Goal: Information Seeking & Learning: Learn about a topic

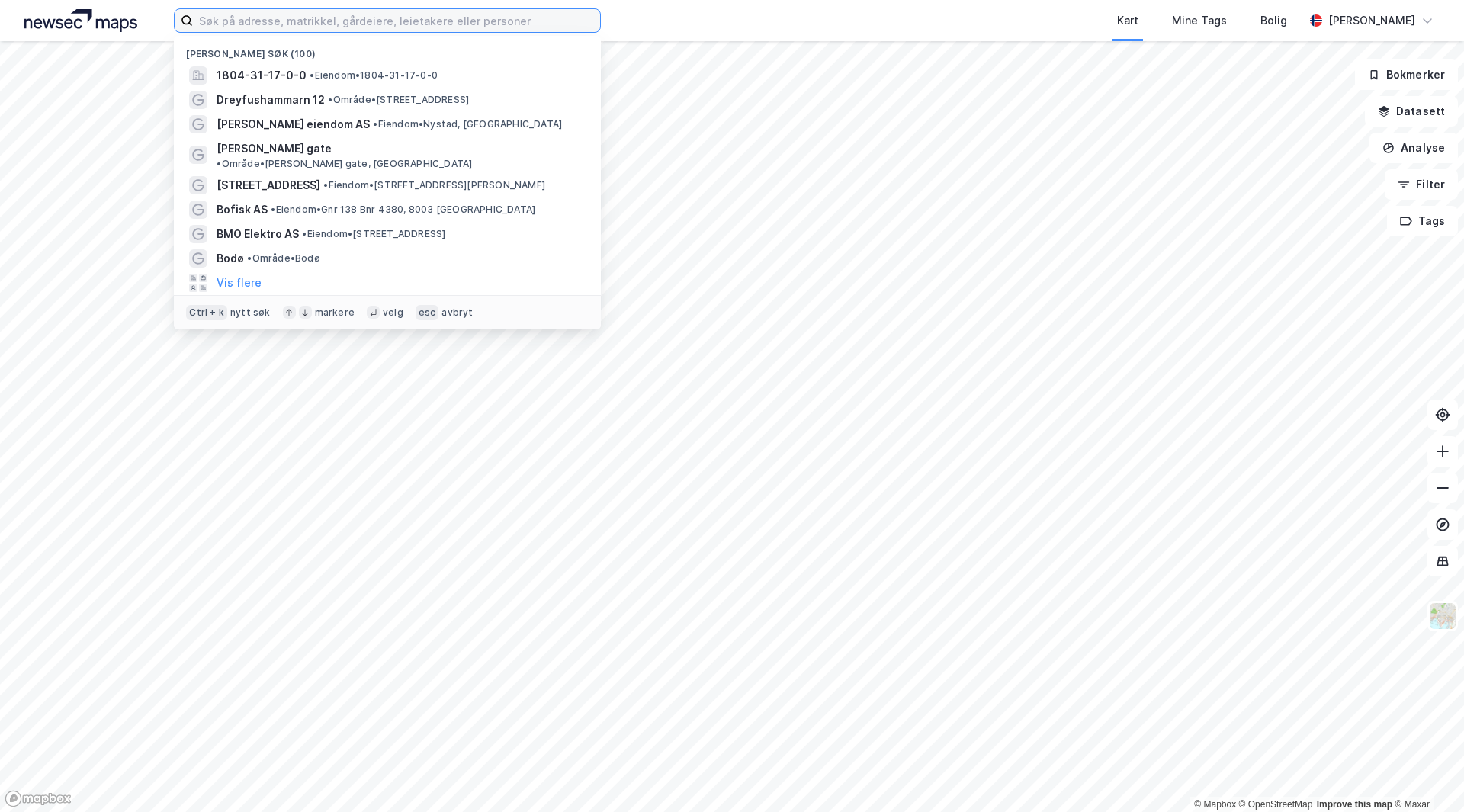
click at [389, 24] on input at bounding box center [396, 20] width 407 height 23
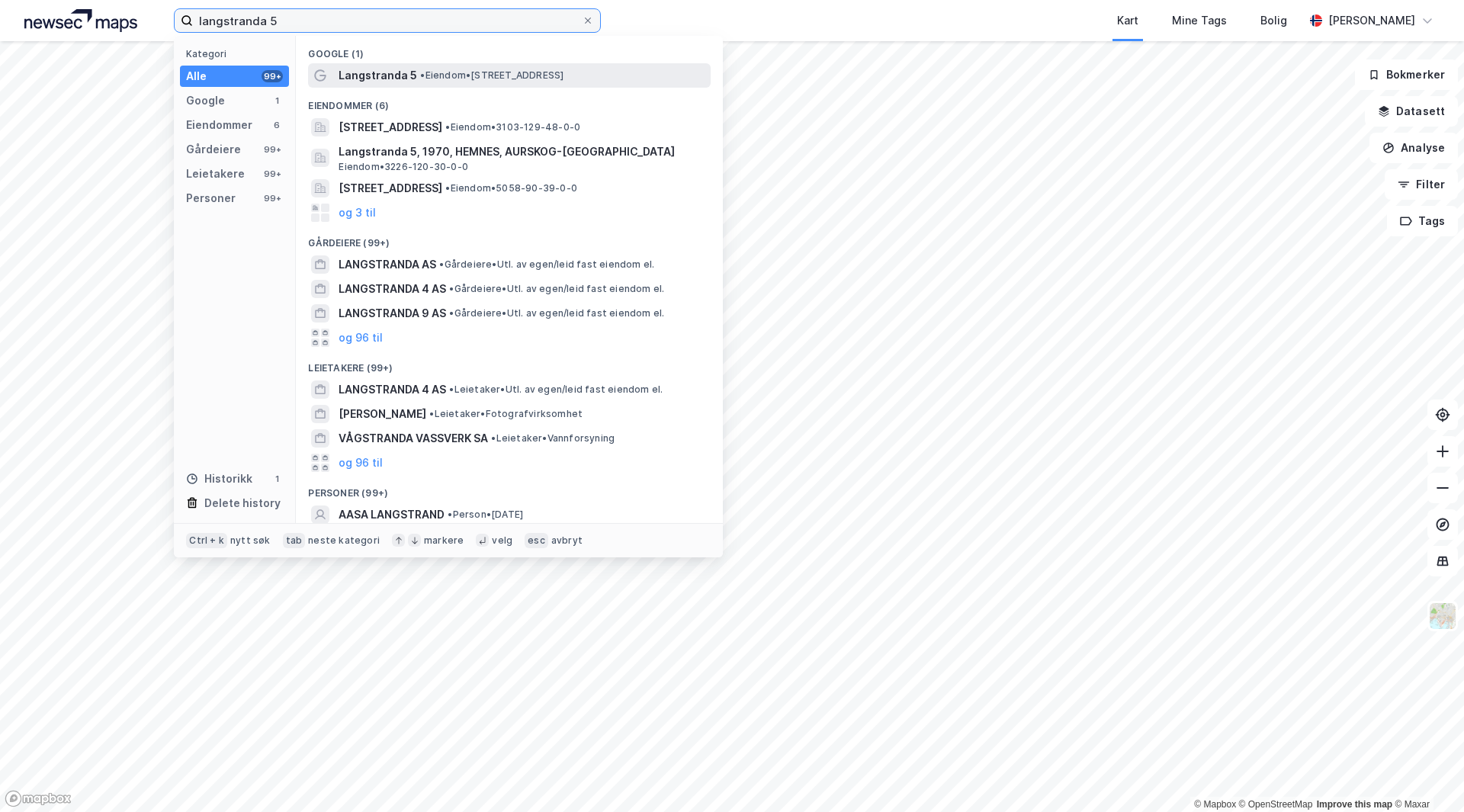
type input "langstranda 5"
click at [382, 72] on span "Langstranda 5" at bounding box center [378, 75] width 79 height 18
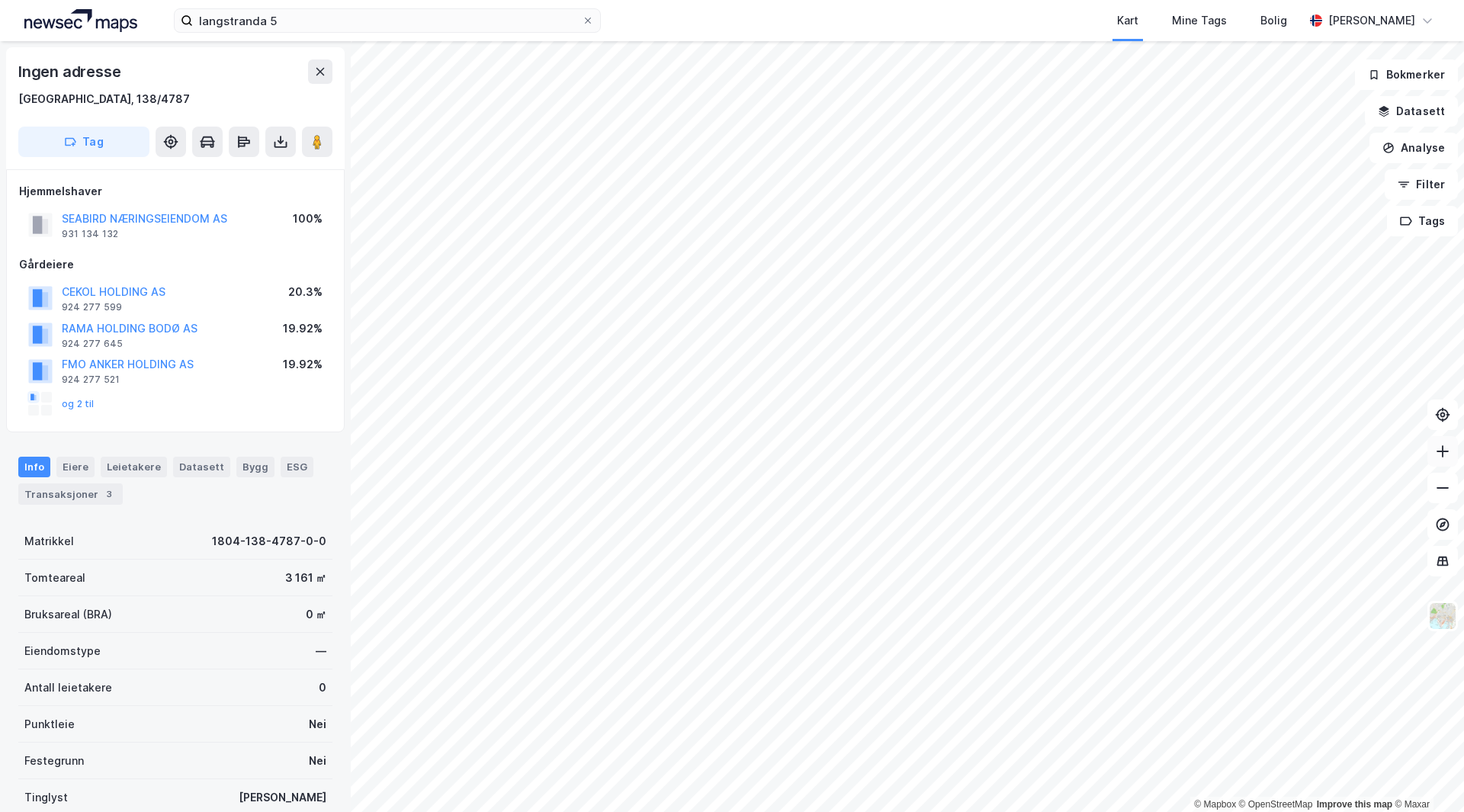
click at [1444, 460] on button at bounding box center [1442, 450] width 31 height 31
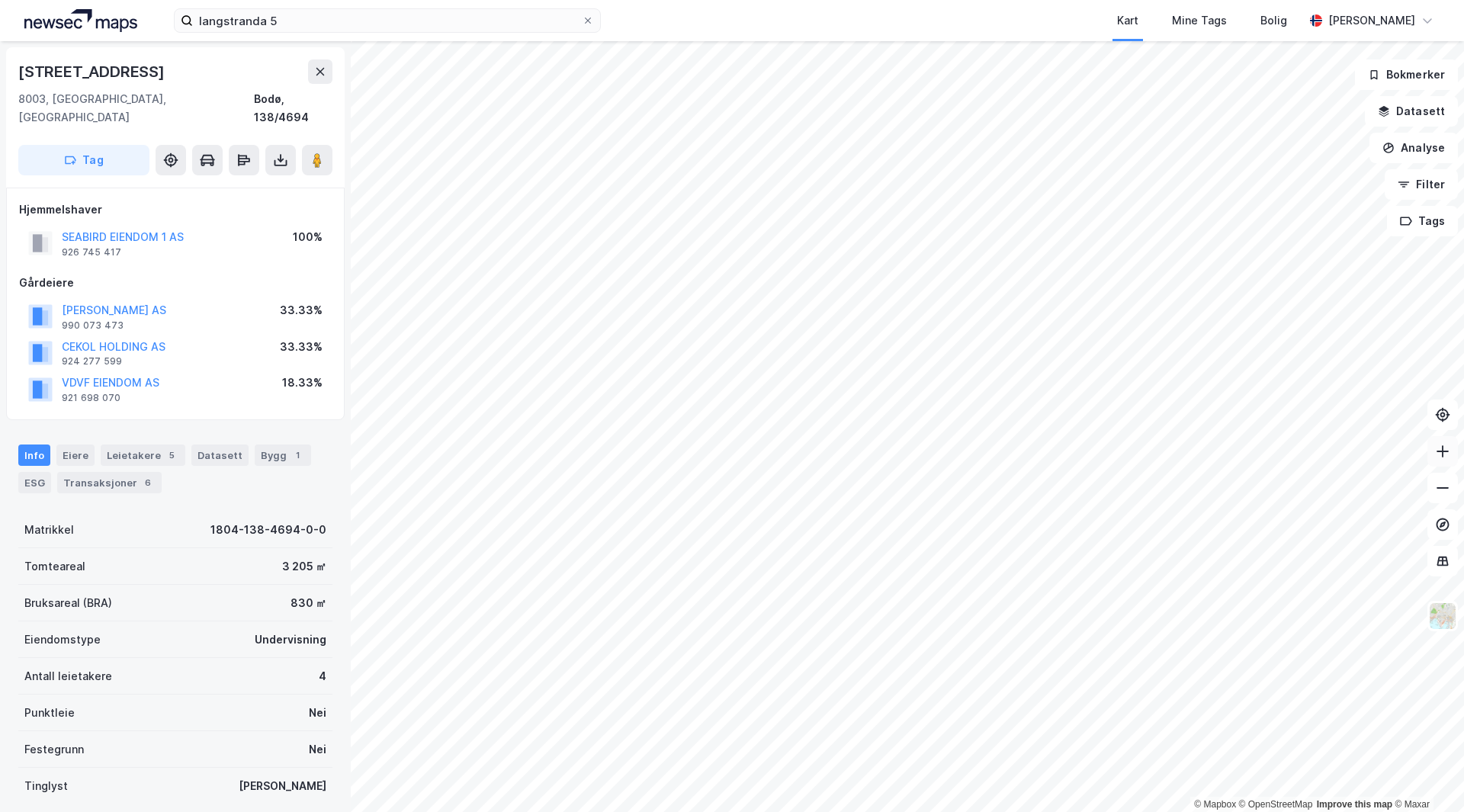
click at [1440, 448] on icon at bounding box center [1442, 450] width 15 height 15
click at [1449, 490] on icon at bounding box center [1442, 488] width 15 height 15
